Goal: Transaction & Acquisition: Purchase product/service

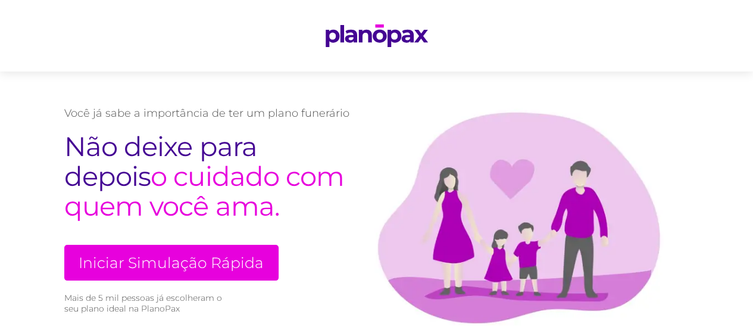
click at [224, 264] on link "Iniciar Simulação Rápida" at bounding box center [171, 263] width 214 height 36
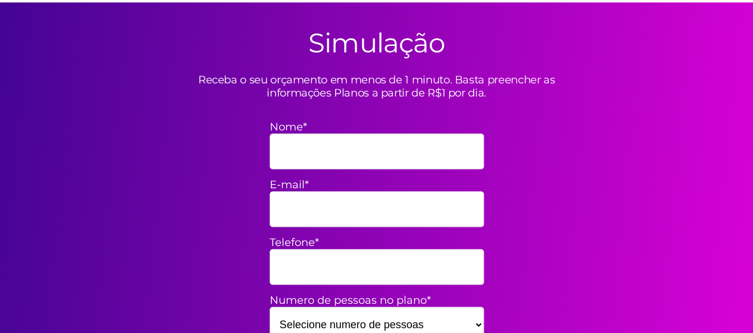
scroll to position [349, 0]
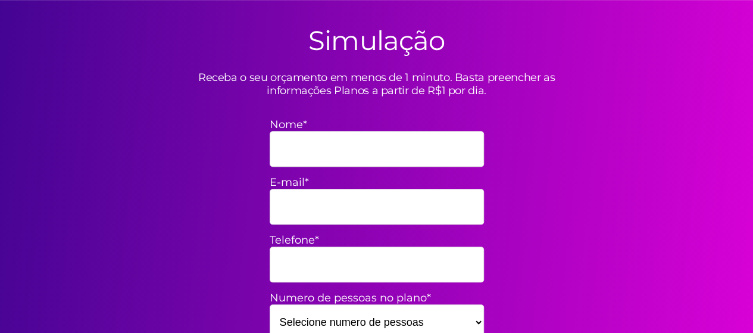
click at [356, 157] on input "Nome*" at bounding box center [377, 149] width 214 height 36
type input "t"
type input "[PERSON_NAME]"
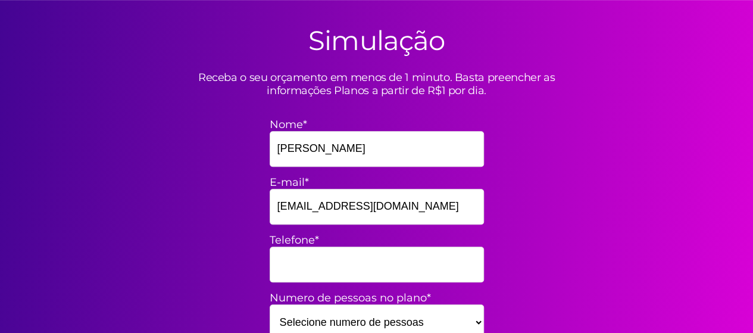
click at [330, 207] on input "[EMAIL_ADDRESS][DOMAIN_NAME]" at bounding box center [377, 207] width 214 height 36
type input "[EMAIL_ADDRESS][DOMAIN_NAME]"
click at [362, 258] on input "Telefone*" at bounding box center [377, 264] width 214 height 36
type input "21981920363"
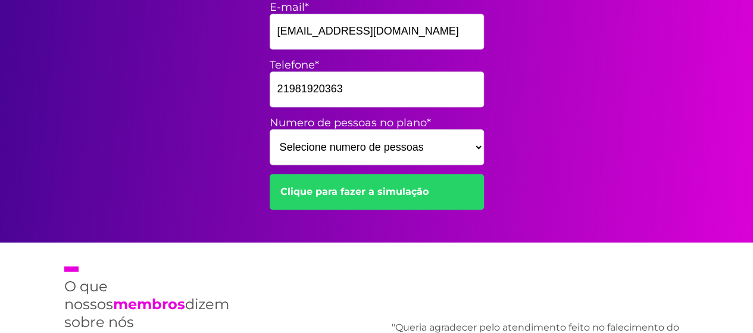
scroll to position [522, 0]
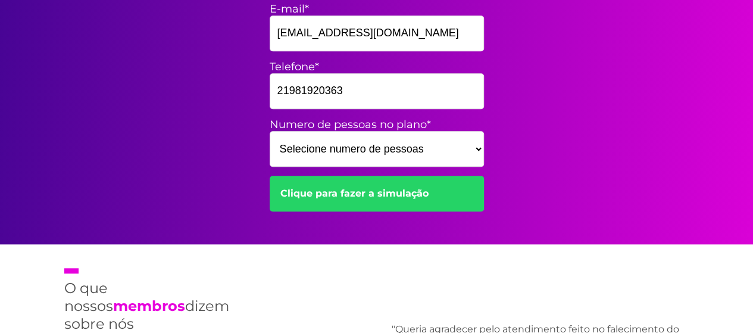
click at [388, 151] on select "Selecione numero de pessoas 1 2 3 4 5 6 7 8 9 10 11 12 13 14 15" at bounding box center [377, 149] width 214 height 36
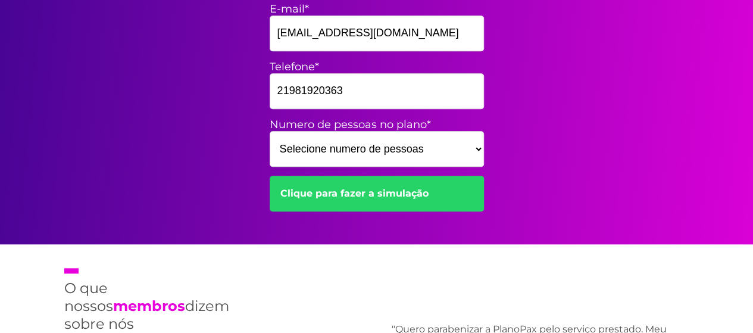
select select "2"
click at [270, 131] on select "Selecione numero de pessoas 1 2 3 4 5 6 7 8 9 10 11 12 13 14 15" at bounding box center [377, 149] width 214 height 36
click at [385, 195] on link "Clique para fazer a simulação" at bounding box center [377, 194] width 214 height 36
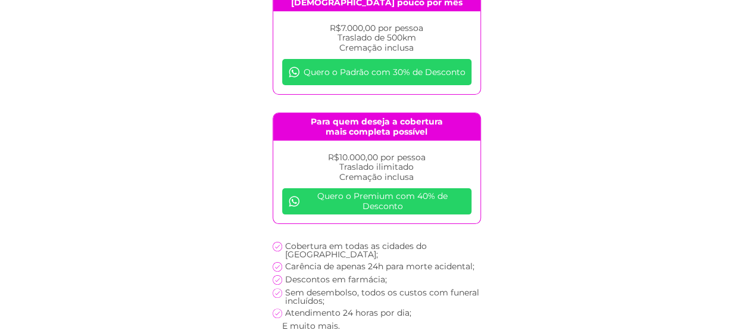
scroll to position [196, 0]
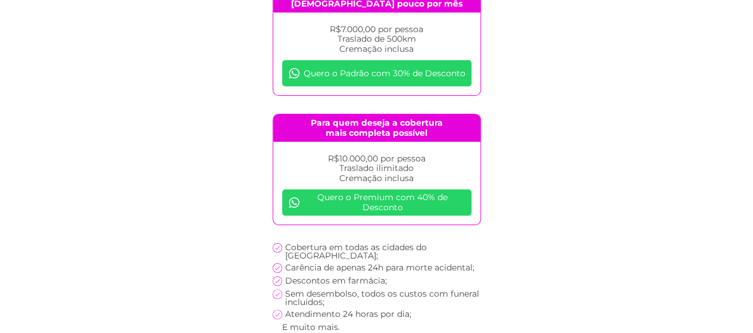
click at [404, 82] on link "Quero o Padrão com 30% de Desconto" at bounding box center [376, 73] width 189 height 26
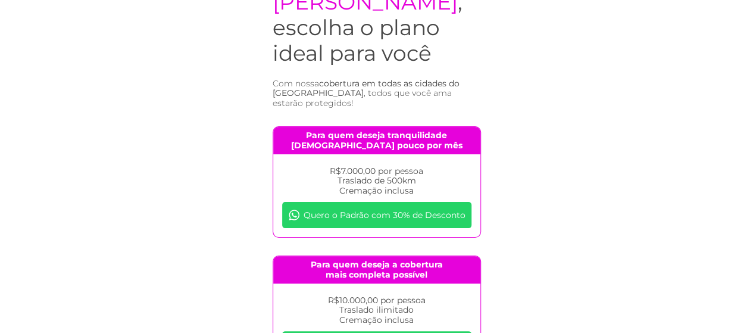
scroll to position [0, 0]
